Goal: Task Accomplishment & Management: Complete application form

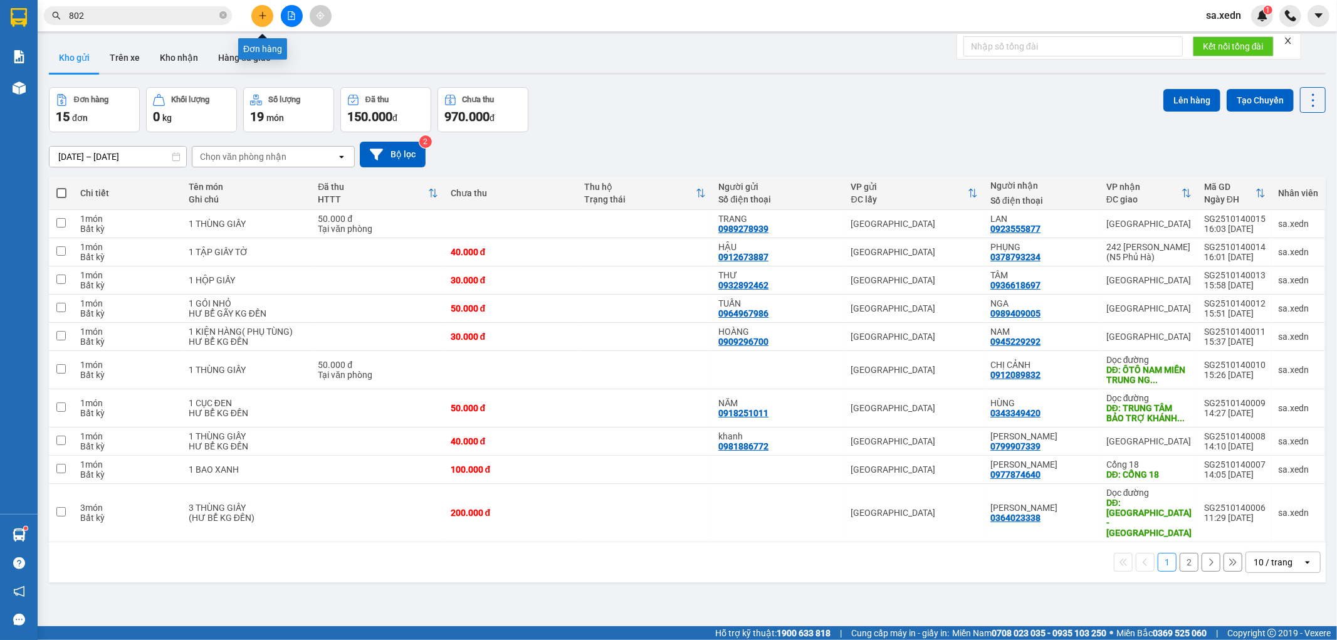
click at [260, 16] on icon "plus" at bounding box center [262, 15] width 9 height 9
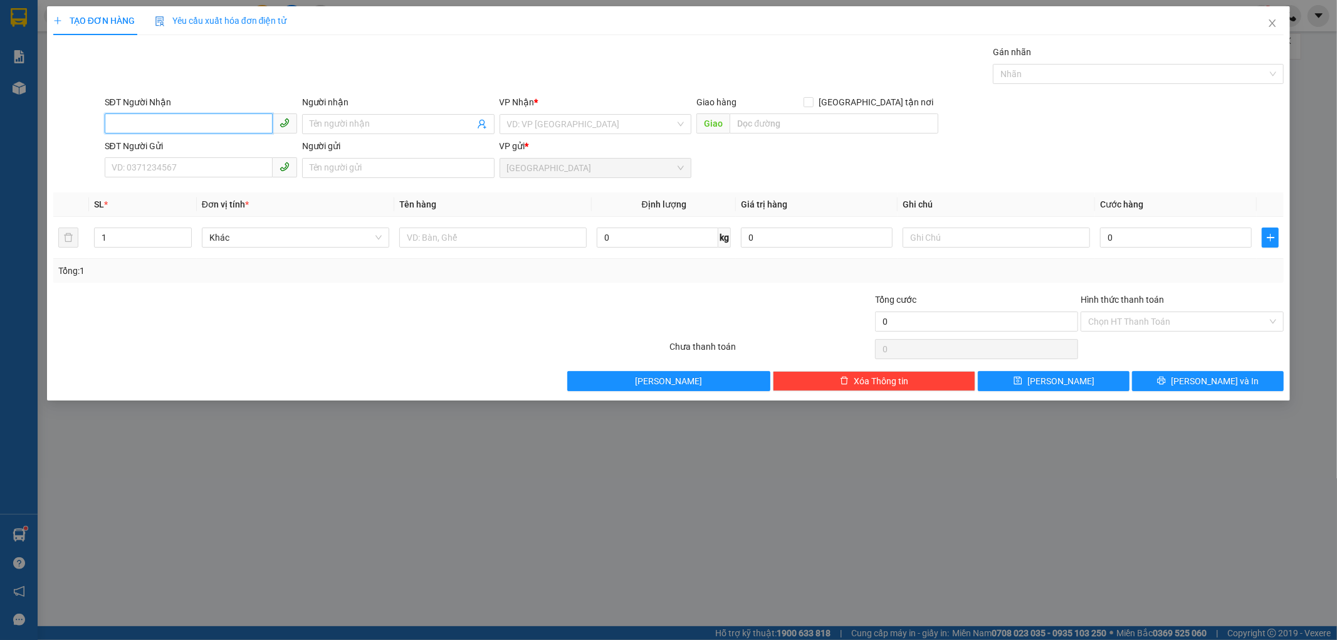
click at [145, 129] on input "SĐT Người Nhận" at bounding box center [189, 123] width 168 height 20
click at [161, 140] on div "0368738432 - [PERSON_NAME]" at bounding box center [201, 149] width 192 height 20
type input "0368738432"
type input "[PERSON_NAME]"
type input "CAM RANH"
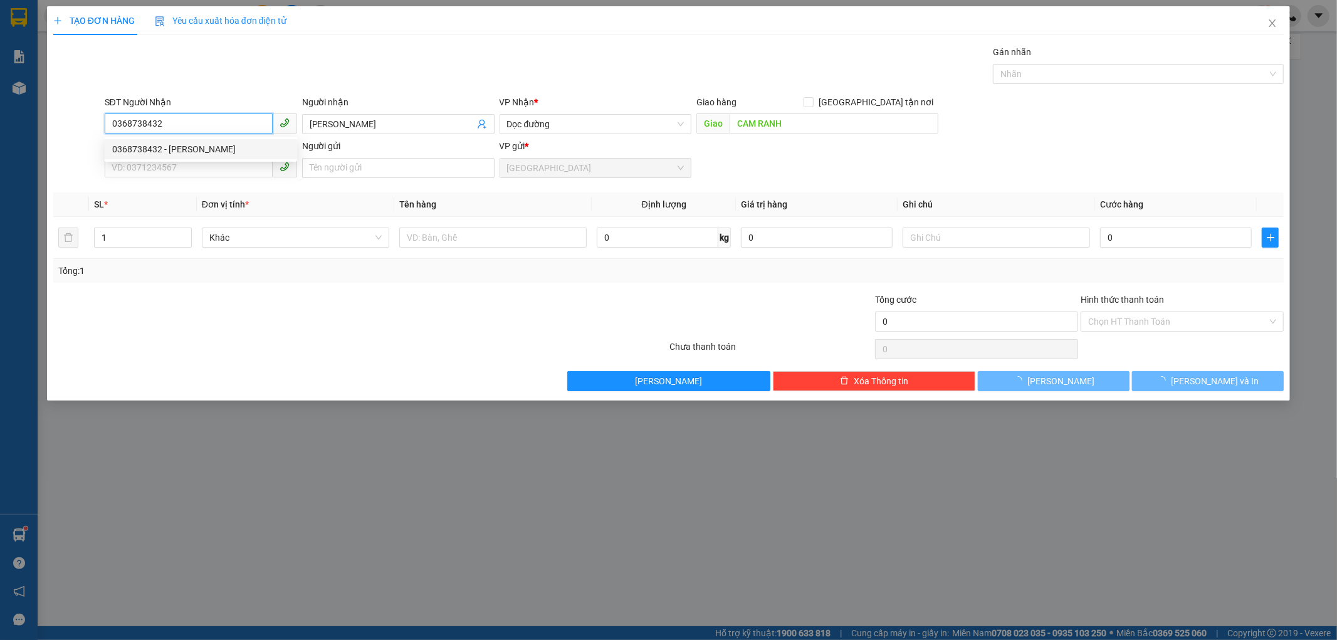
type input "100.000"
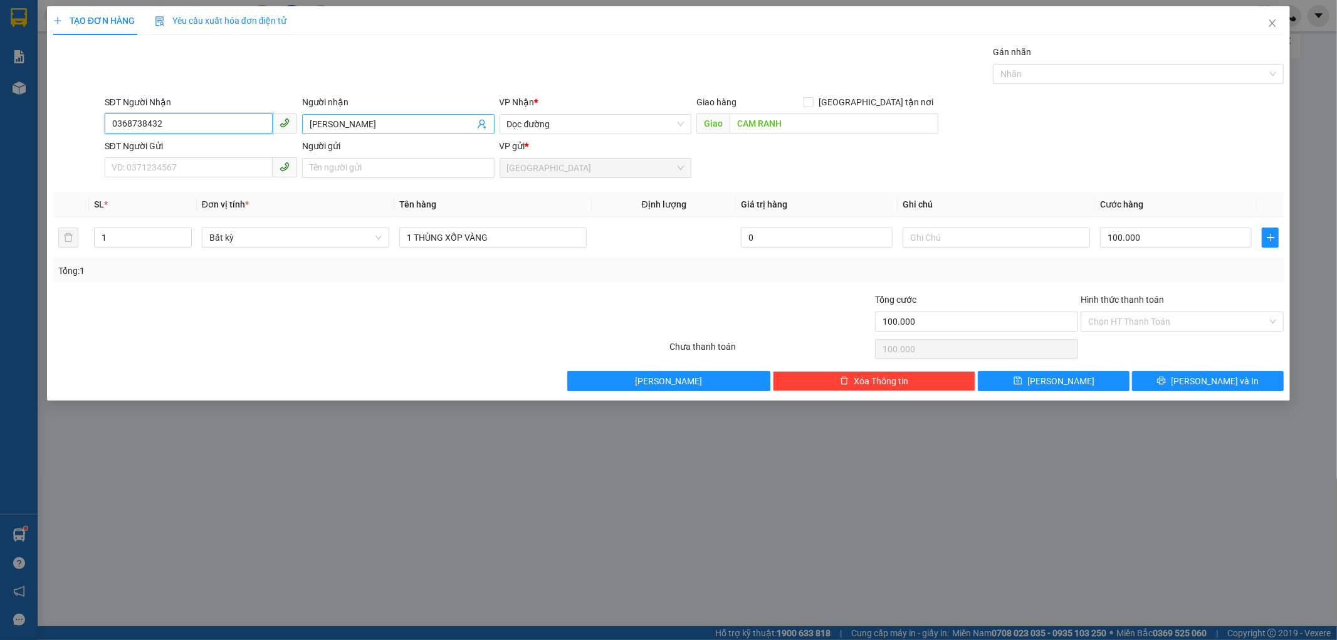
type input "0368738432"
click at [342, 123] on input "[PERSON_NAME]" at bounding box center [392, 124] width 165 height 14
type input "[PERSON_NAME]"
click at [152, 173] on input "SĐT Người Gửi" at bounding box center [189, 167] width 168 height 20
click at [166, 211] on div "0348296038 - HƯỜNG" at bounding box center [200, 213] width 177 height 14
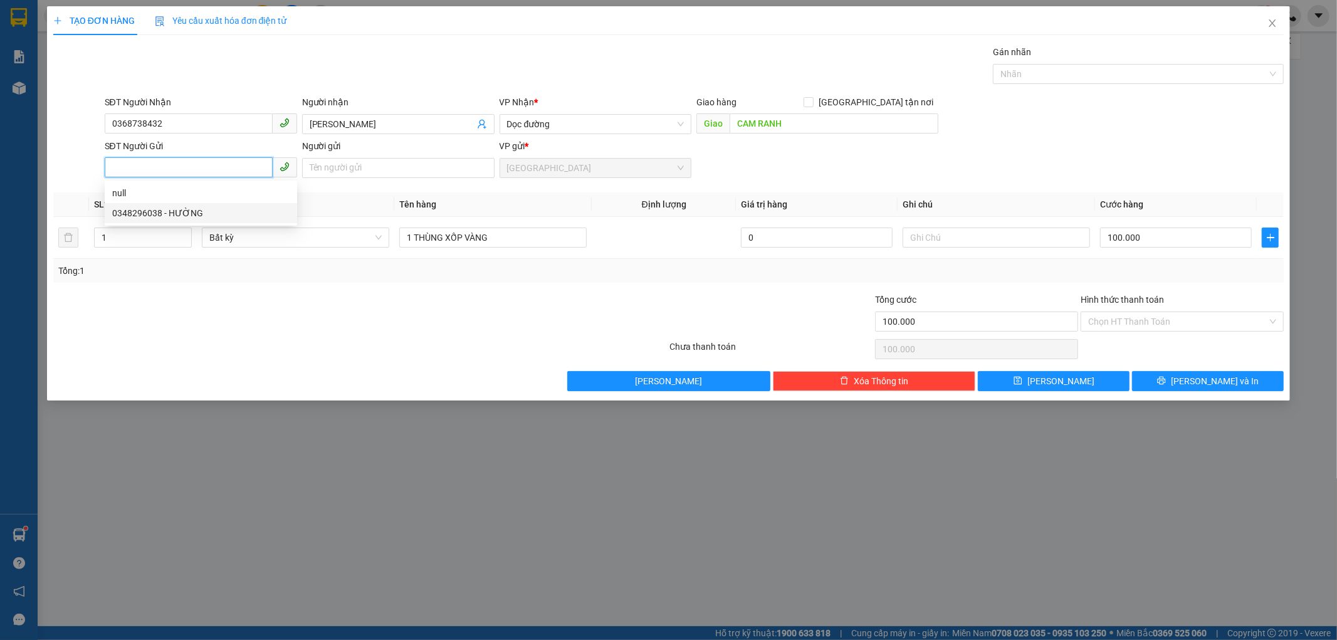
type input "0348296038"
type input "HƯỜNG"
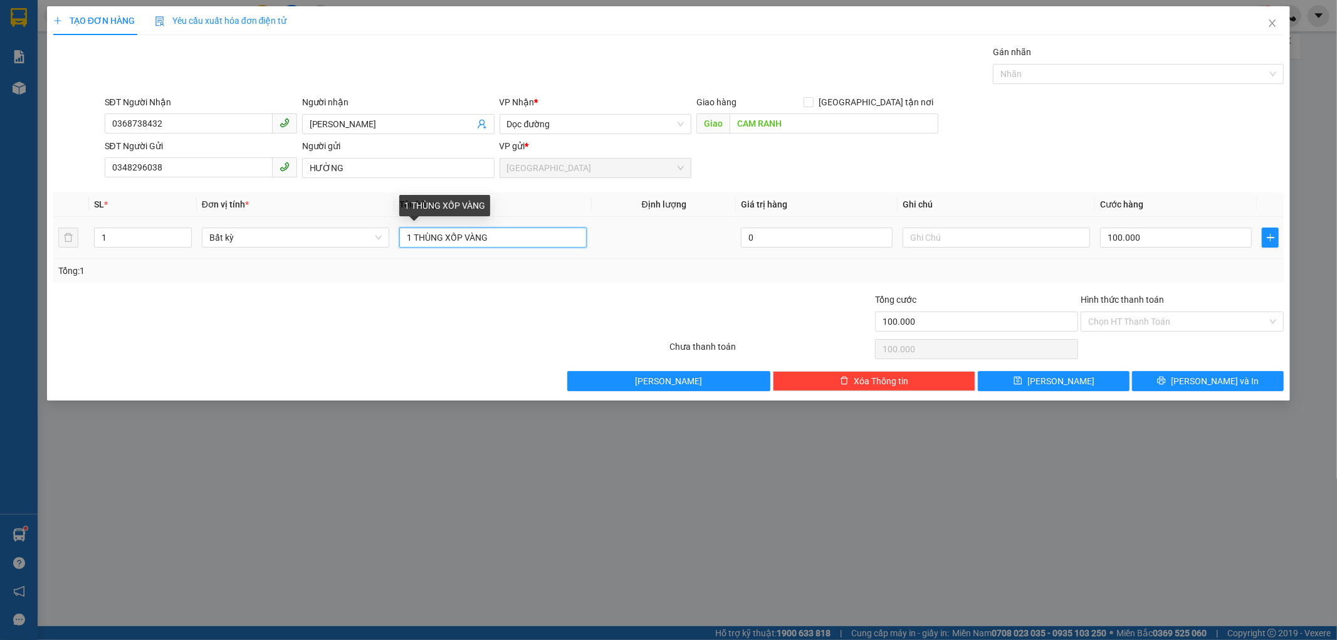
click at [492, 240] on input "1 THÙNG XỐP VÀNG" at bounding box center [492, 238] width 187 height 20
type input "1 THÙNG XỐP"
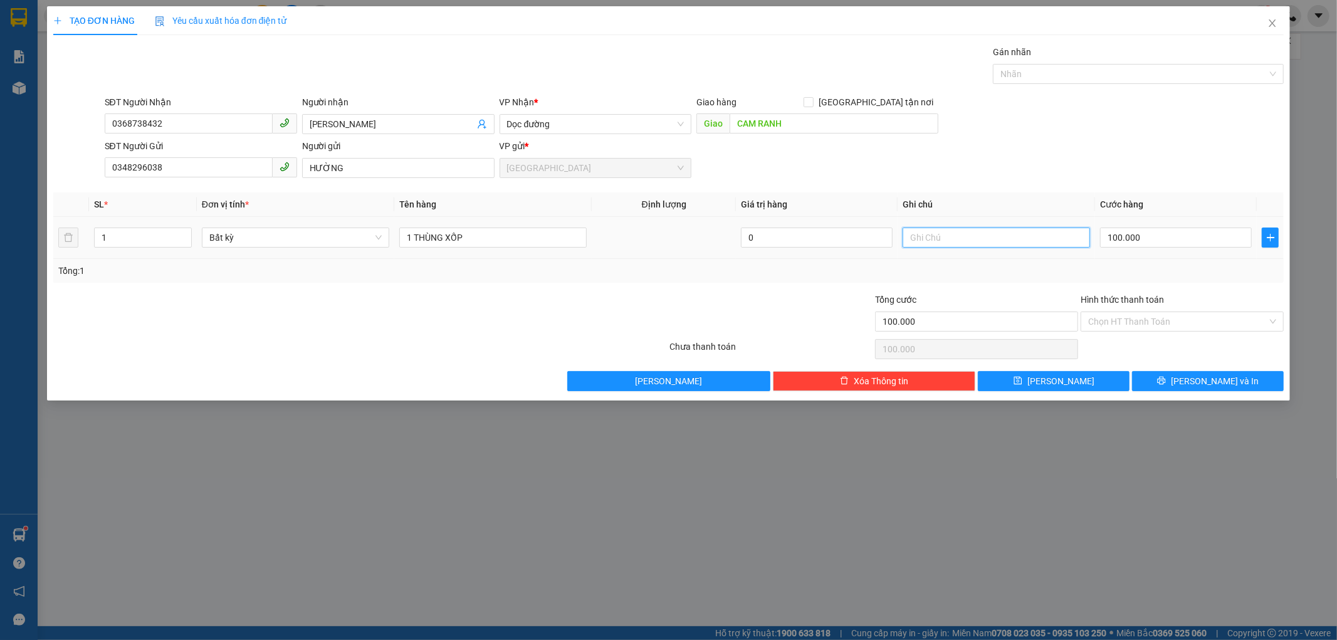
click at [910, 234] on input "text" at bounding box center [996, 238] width 187 height 20
type input "HÀNG ĐONG LẠNH"
click at [1180, 375] on button "[PERSON_NAME] và In" at bounding box center [1208, 381] width 152 height 20
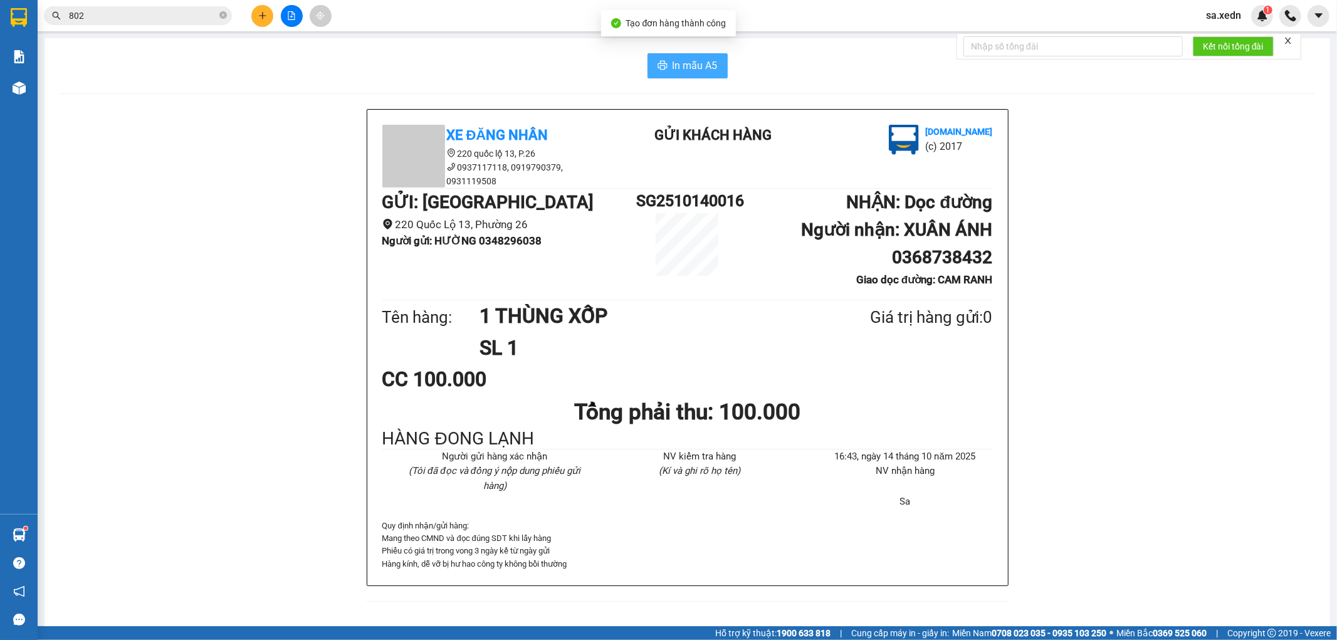
click at [680, 69] on span "In mẫu A5" at bounding box center [695, 66] width 45 height 16
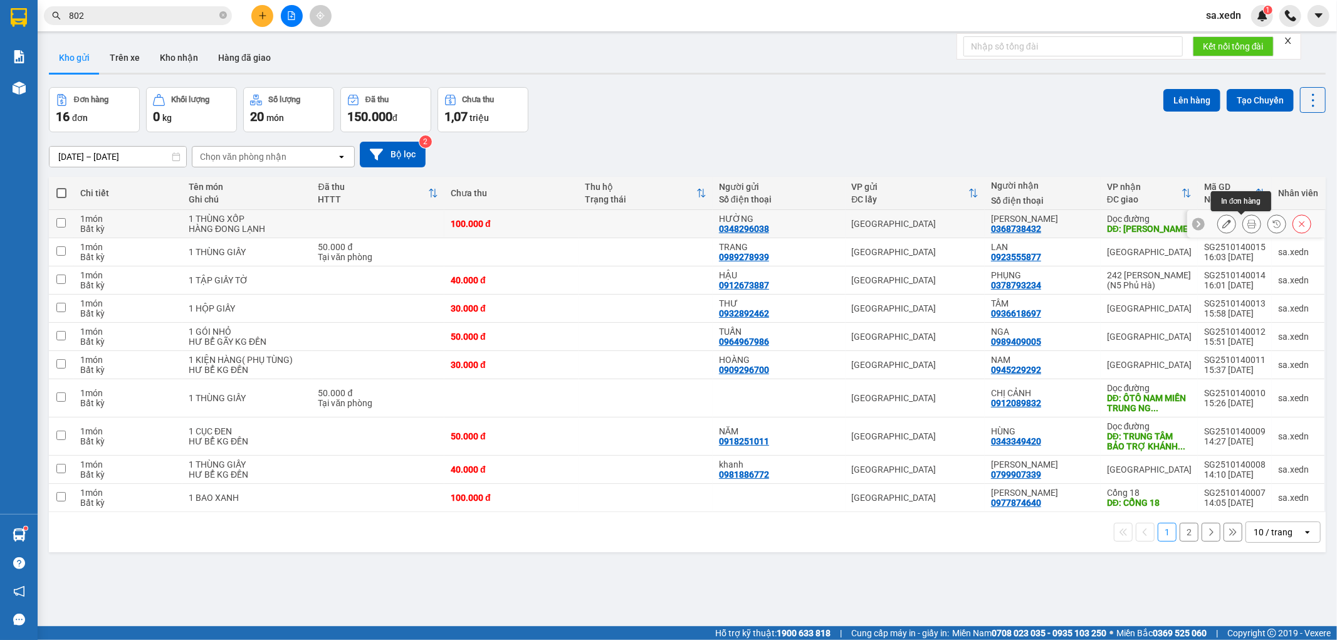
click at [1243, 221] on button at bounding box center [1252, 224] width 18 height 22
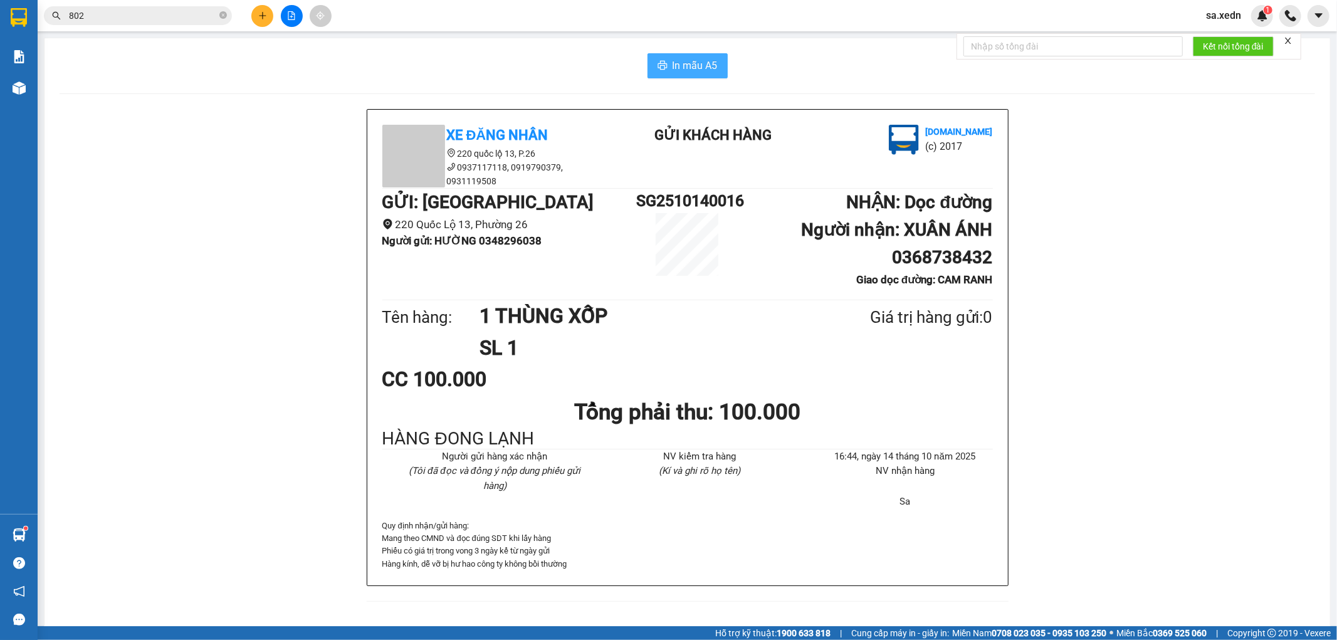
click at [673, 67] on span "In mẫu A5" at bounding box center [695, 66] width 45 height 16
